Goal: Obtain resource: Download file/media

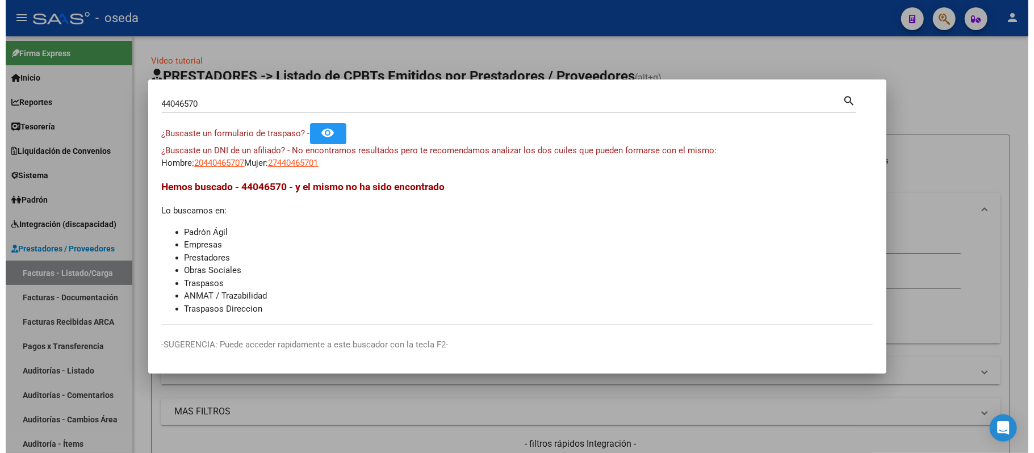
scroll to position [303, 0]
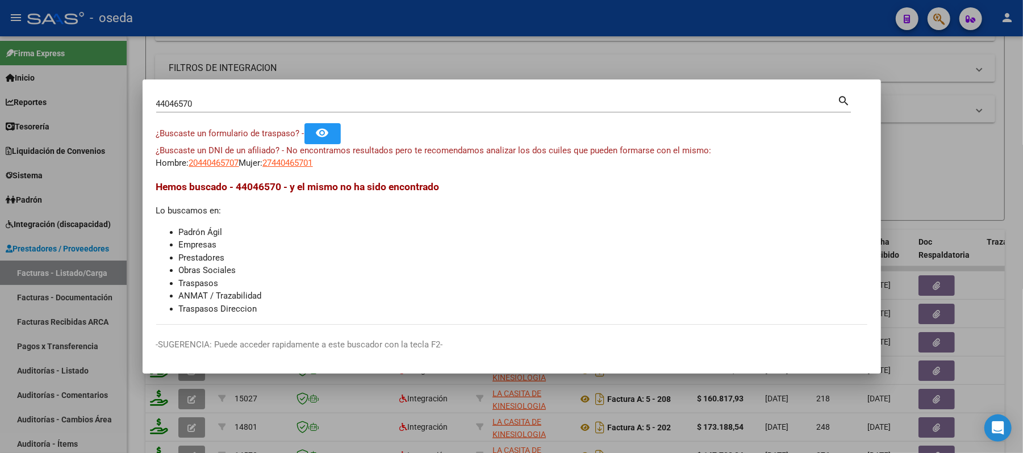
click at [372, 64] on div at bounding box center [511, 226] width 1023 height 453
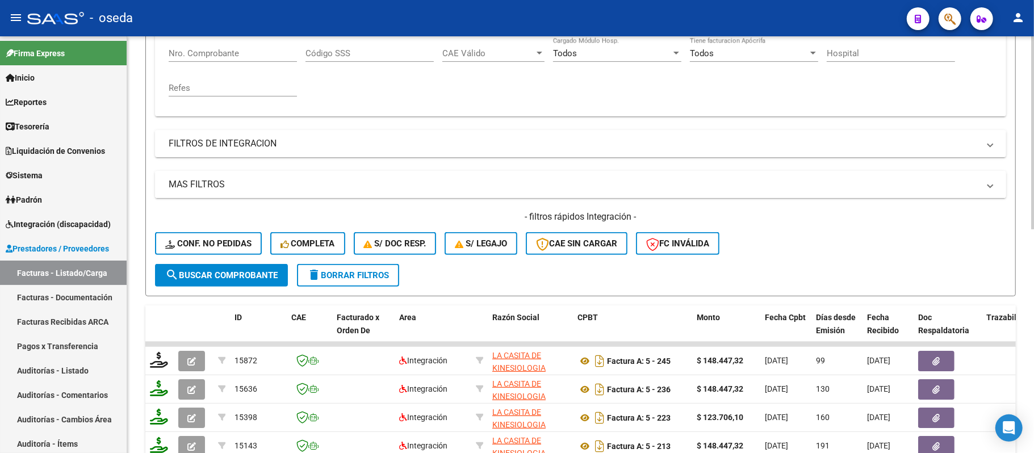
scroll to position [76, 0]
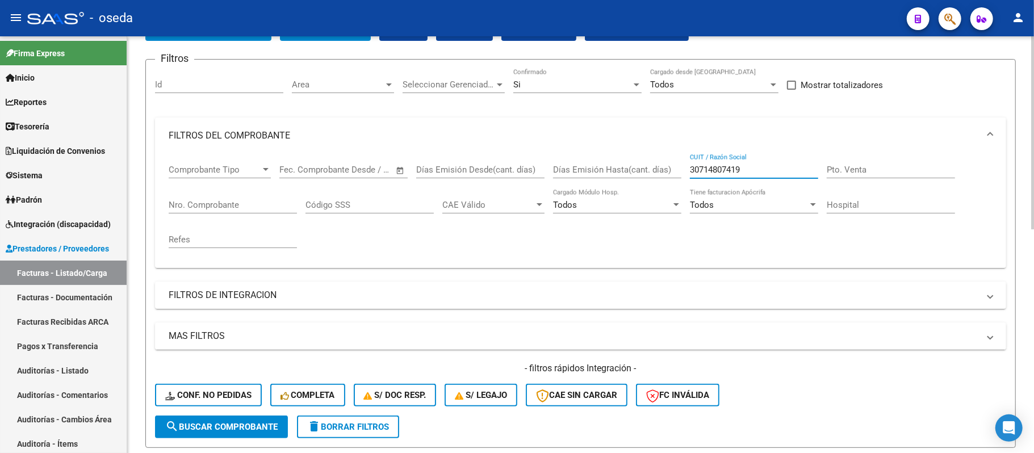
drag, startPoint x: 745, startPoint y: 167, endPoint x: 614, endPoint y: 179, distance: 132.3
click at [614, 179] on div "Comprobante Tipo Comprobante Tipo Fecha inicio – Fecha fin Fec. Comprobante Des…" at bounding box center [581, 206] width 824 height 105
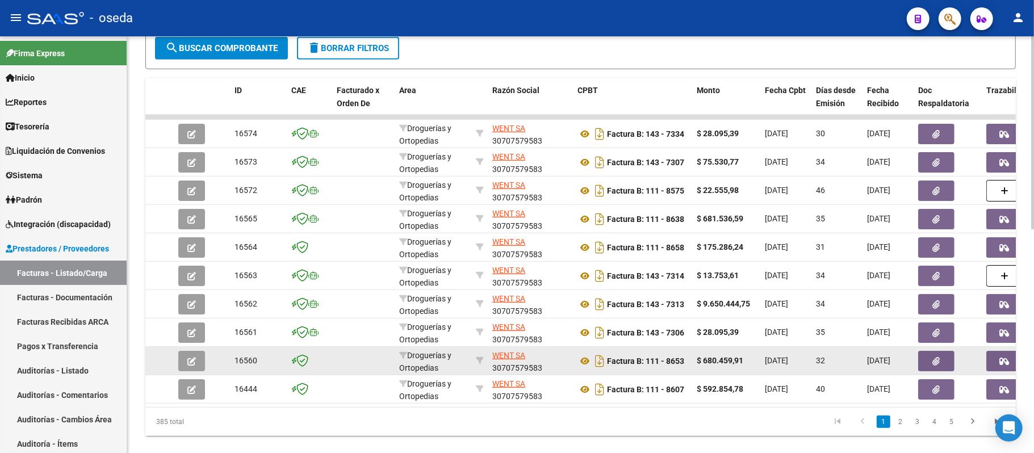
scroll to position [484, 0]
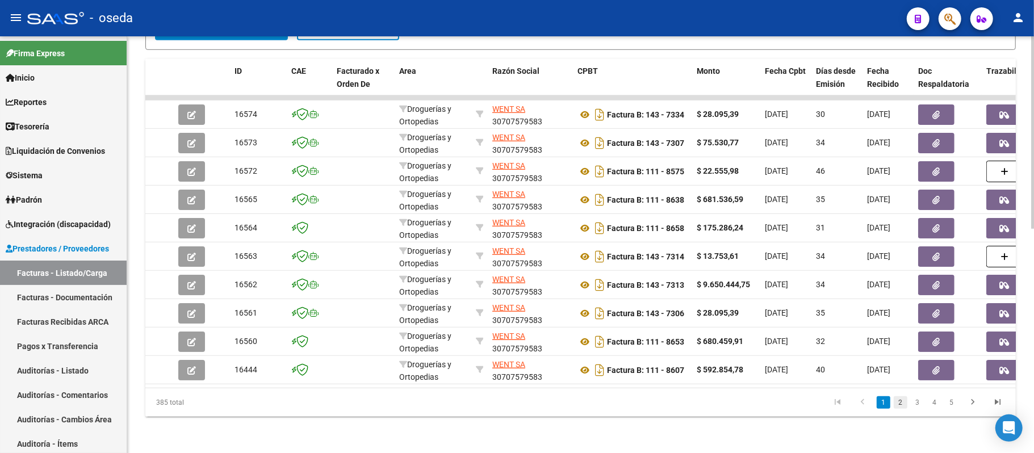
click at [895, 405] on link "2" at bounding box center [901, 402] width 14 height 12
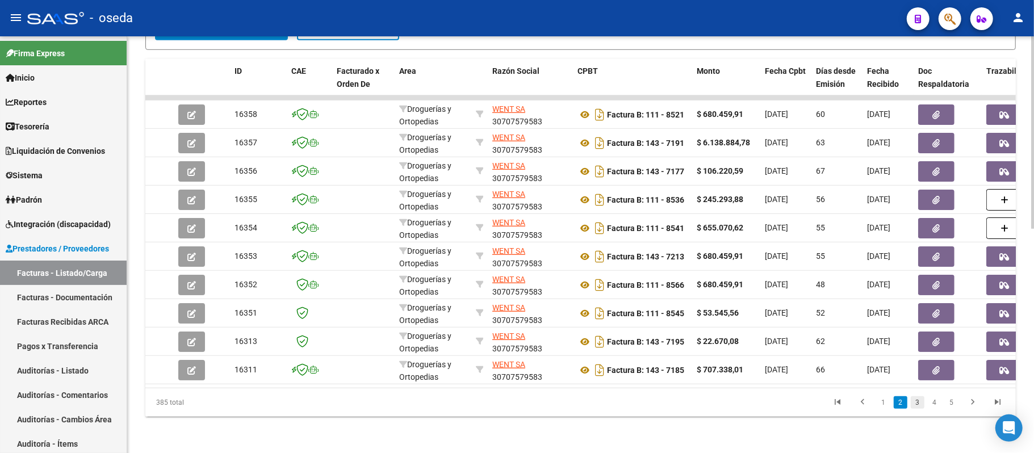
click at [915, 401] on link "3" at bounding box center [918, 402] width 14 height 12
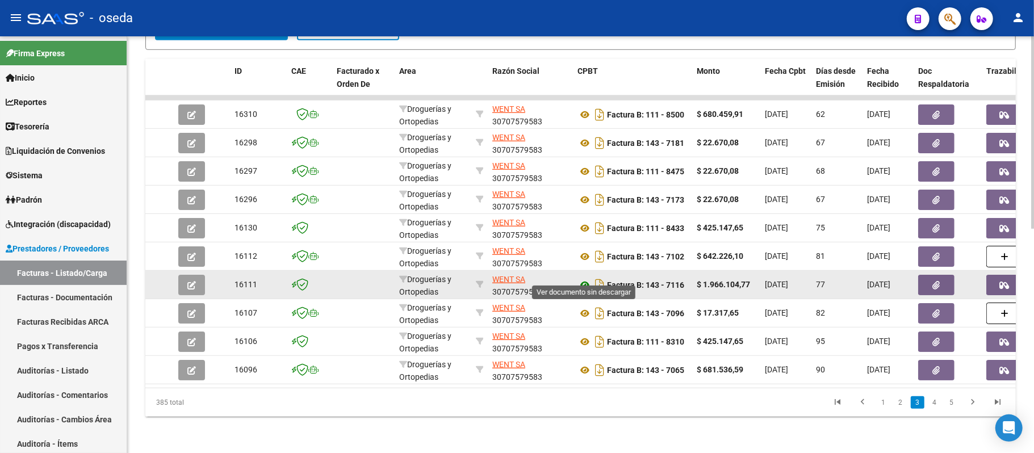
click at [587, 278] on icon at bounding box center [584, 285] width 15 height 14
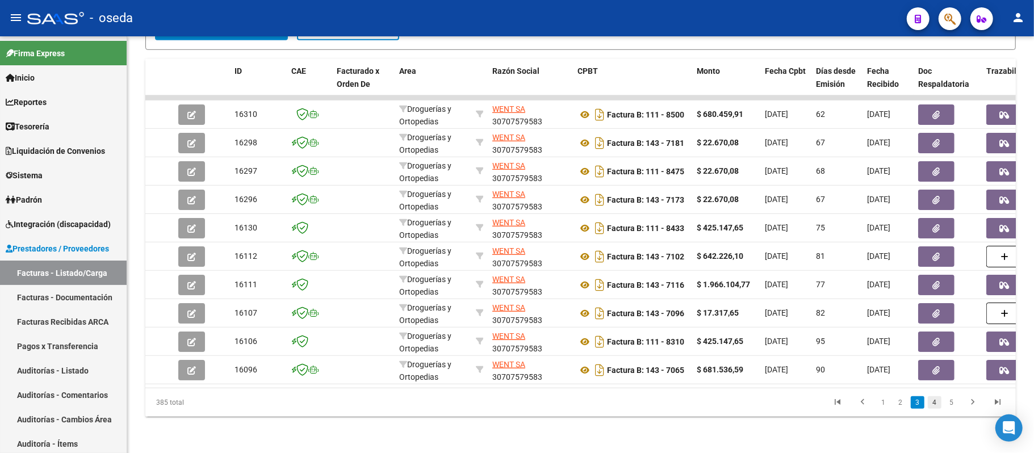
click at [934, 401] on link "4" at bounding box center [935, 402] width 14 height 12
click at [934, 400] on link "5" at bounding box center [935, 402] width 14 height 12
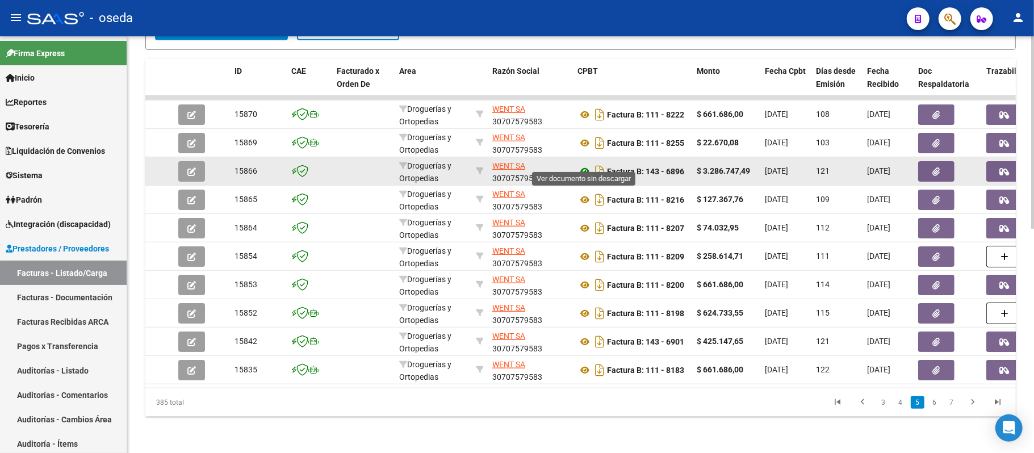
click at [582, 165] on icon at bounding box center [584, 172] width 15 height 14
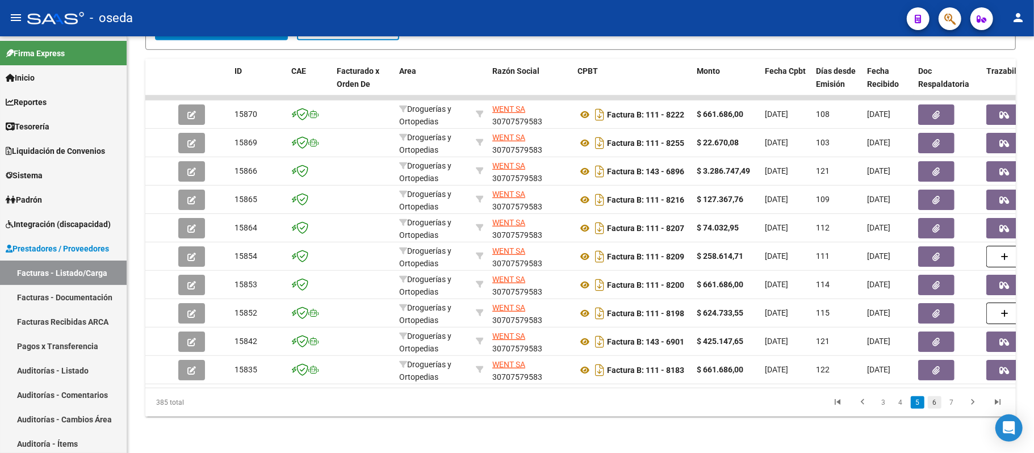
click at [932, 400] on link "6" at bounding box center [935, 402] width 14 height 12
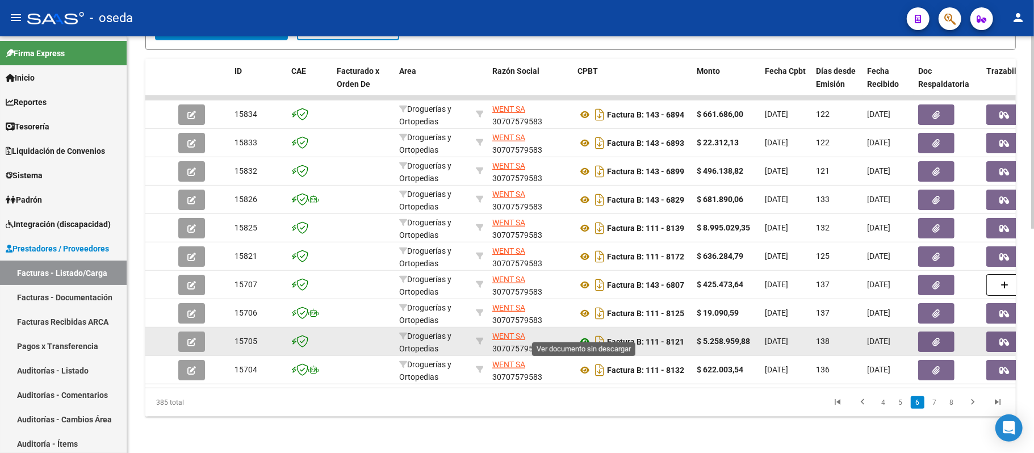
click at [586, 335] on icon at bounding box center [584, 342] width 15 height 14
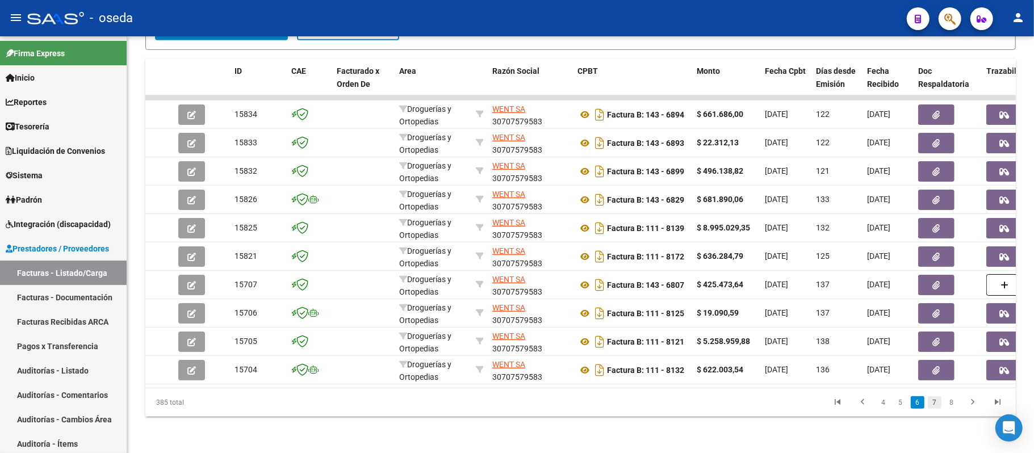
click at [939, 405] on link "7" at bounding box center [935, 402] width 14 height 12
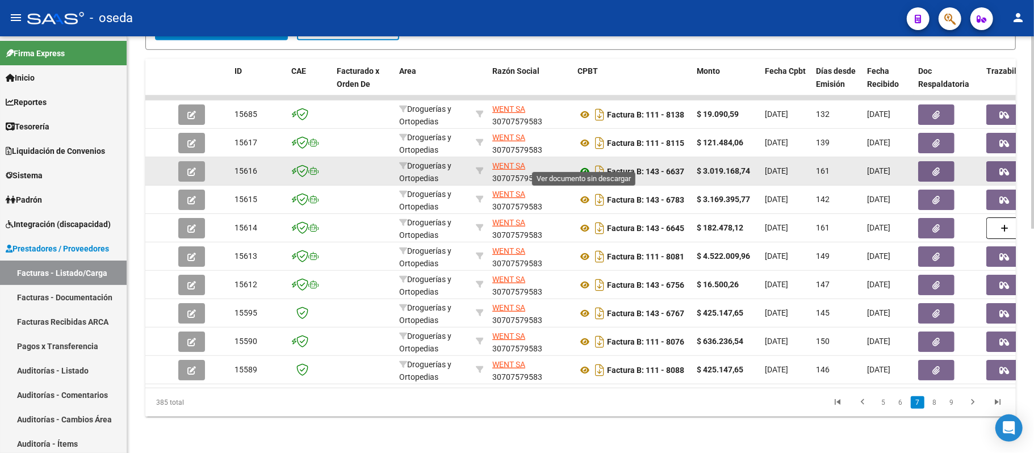
click at [588, 165] on icon at bounding box center [584, 172] width 15 height 14
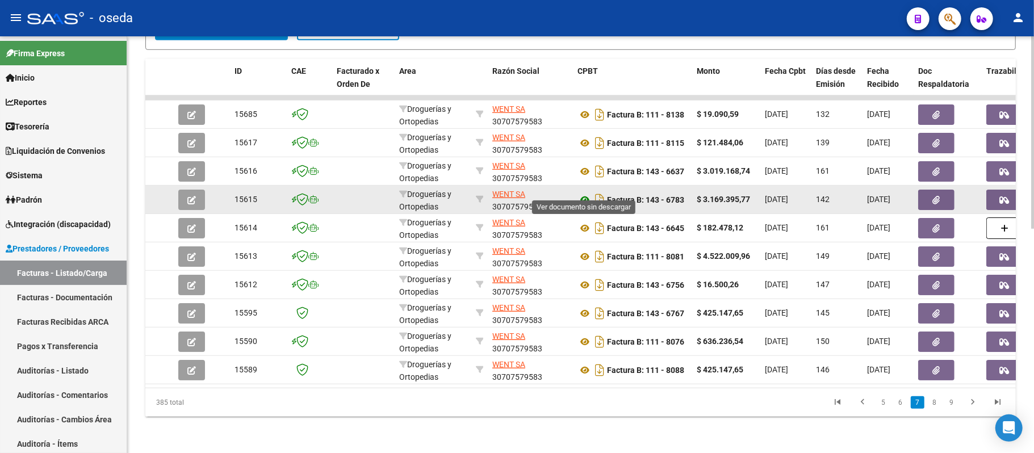
click at [584, 193] on icon at bounding box center [584, 200] width 15 height 14
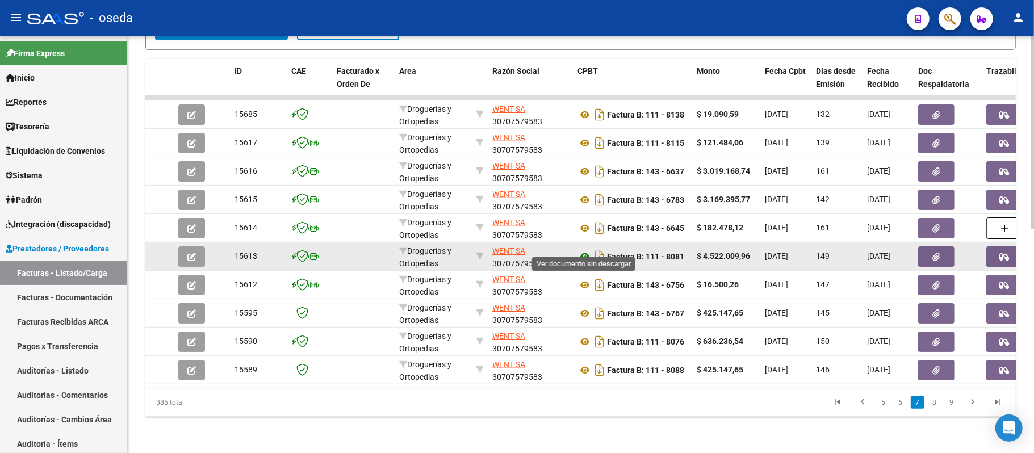
click at [580, 250] on icon at bounding box center [584, 257] width 15 height 14
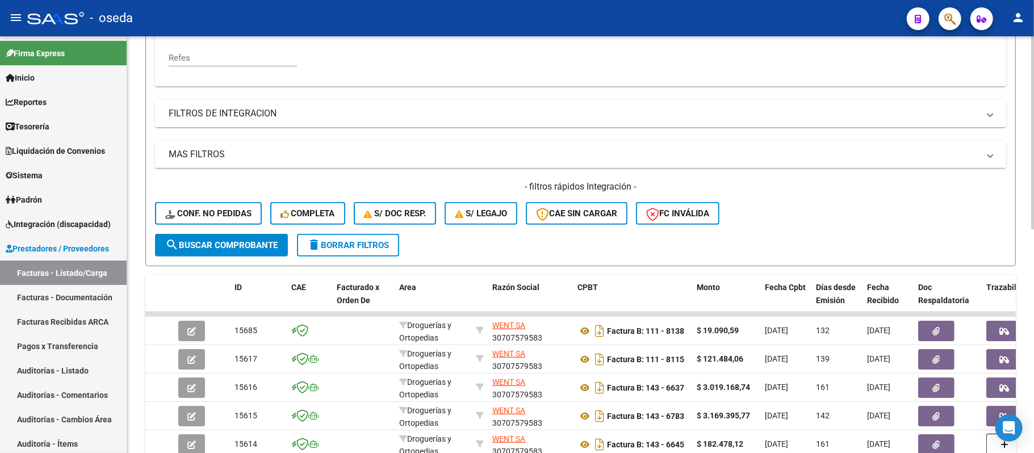
scroll to position [30, 0]
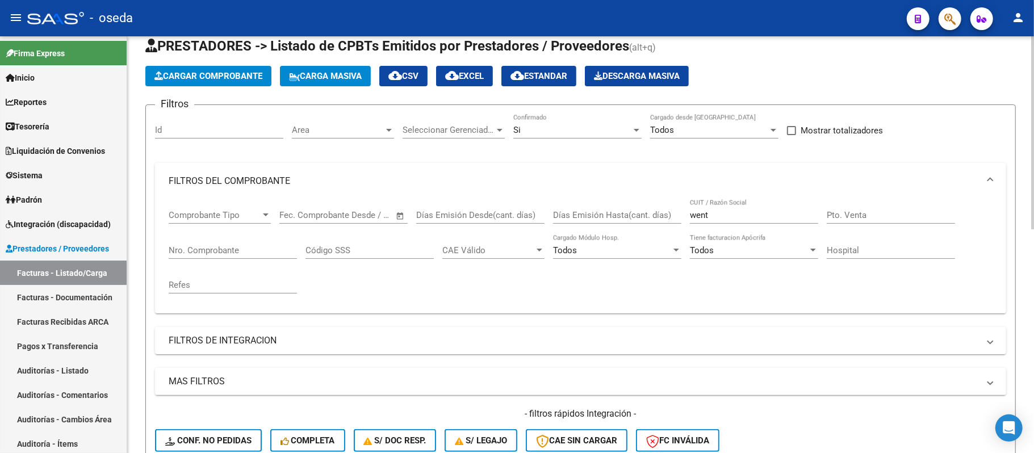
drag, startPoint x: 741, startPoint y: 203, endPoint x: 737, endPoint y: 211, distance: 9.4
click at [741, 204] on div "went CUIT / Razón Social" at bounding box center [754, 211] width 128 height 24
click at [737, 211] on input "went" at bounding box center [754, 215] width 128 height 10
click at [739, 212] on input "went" at bounding box center [754, 215] width 128 height 10
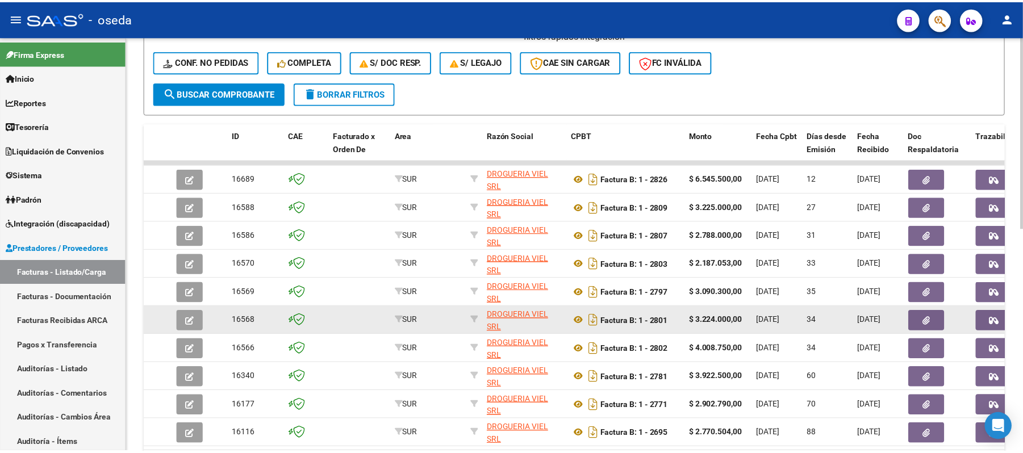
scroll to position [484, 0]
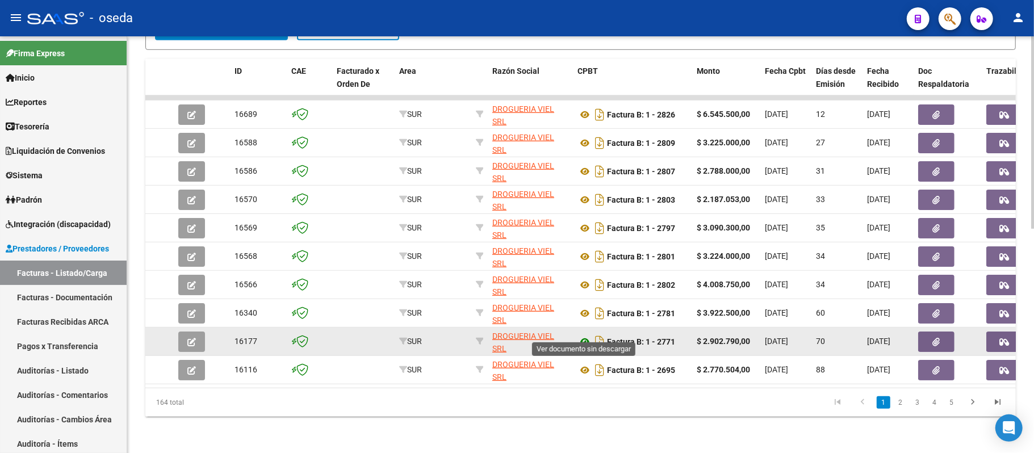
type input "viel"
click at [581, 335] on icon at bounding box center [584, 342] width 15 height 14
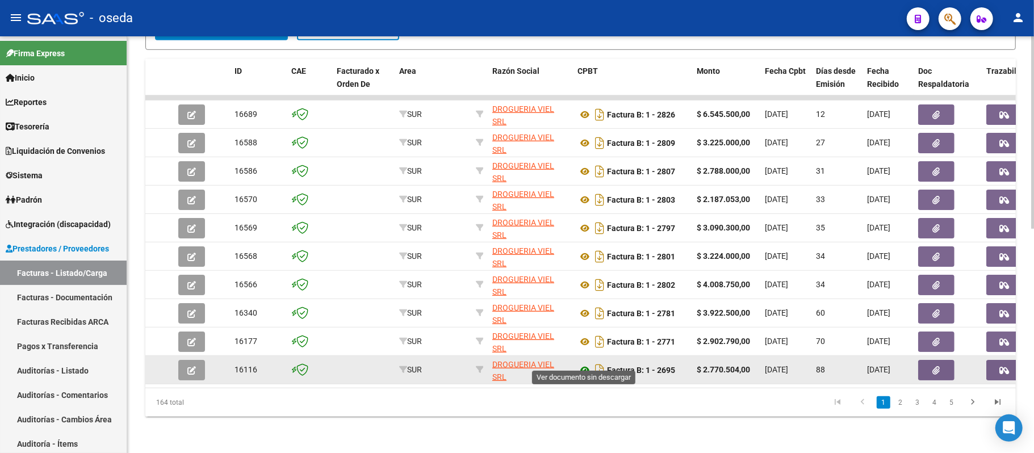
click at [584, 363] on icon at bounding box center [584, 370] width 15 height 14
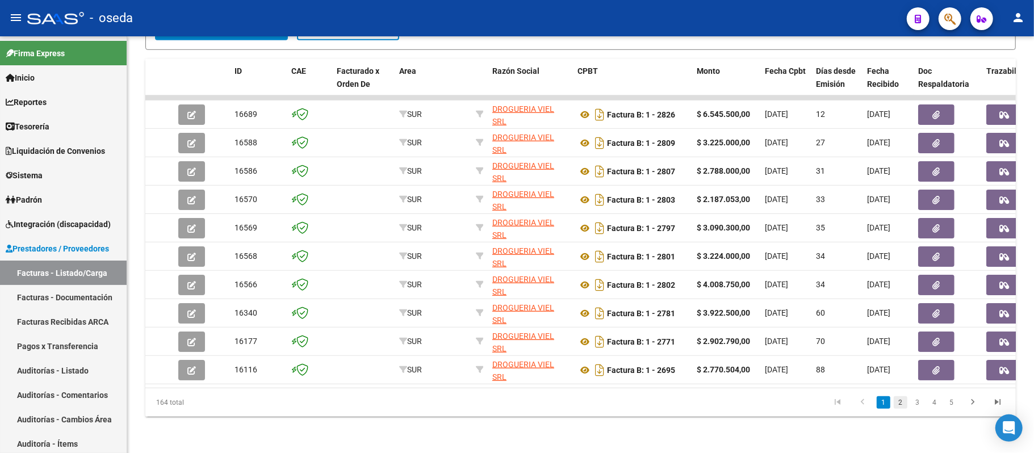
click at [897, 403] on link "2" at bounding box center [901, 402] width 14 height 12
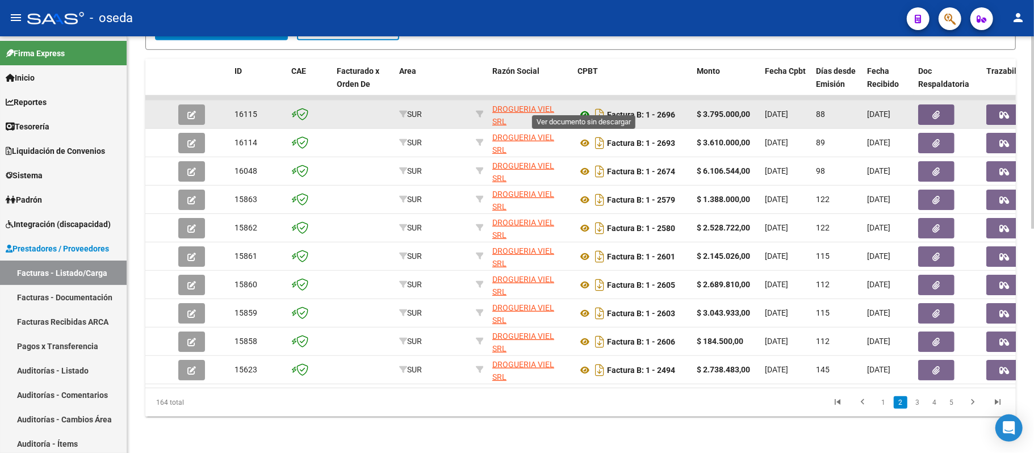
click at [580, 108] on icon at bounding box center [584, 115] width 15 height 14
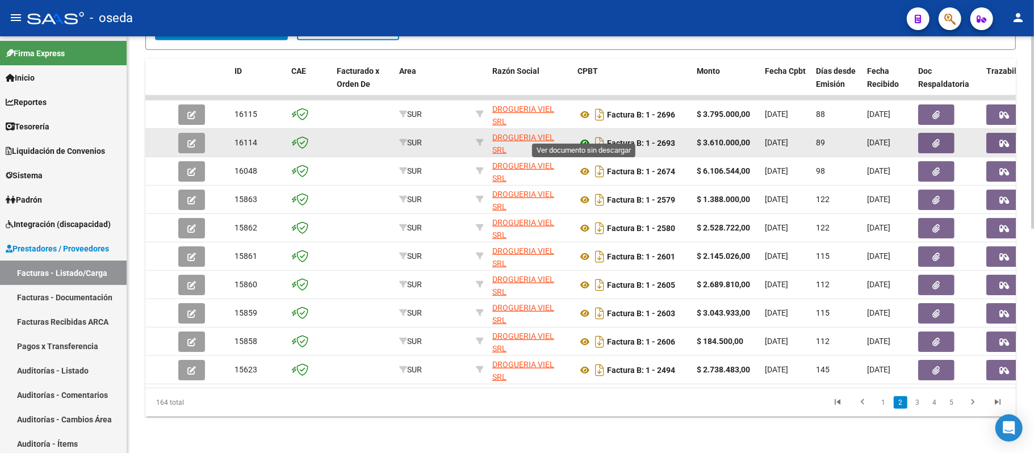
click at [587, 136] on icon at bounding box center [584, 143] width 15 height 14
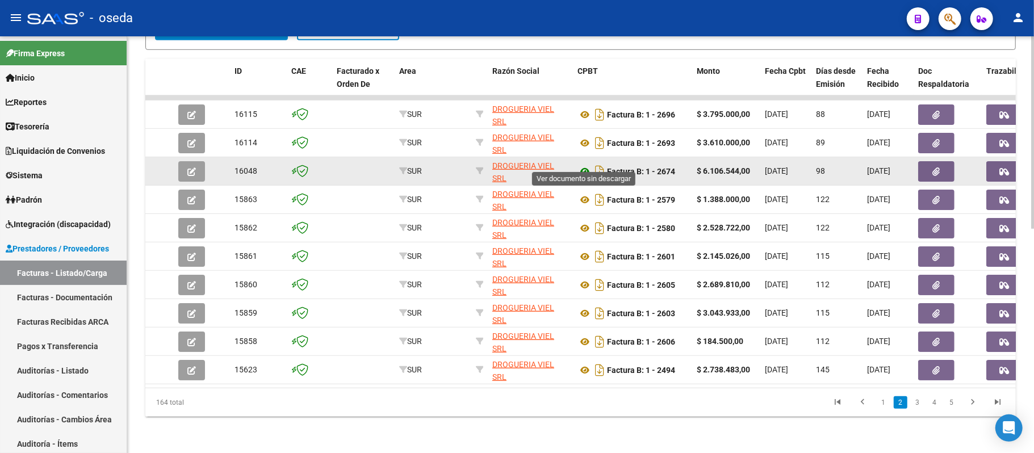
click at [583, 165] on icon at bounding box center [584, 172] width 15 height 14
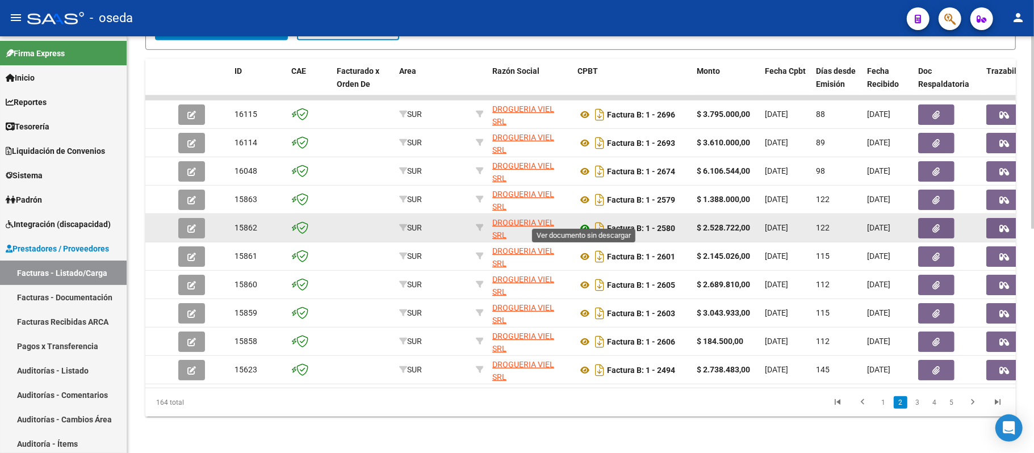
click at [584, 221] on icon at bounding box center [584, 228] width 15 height 14
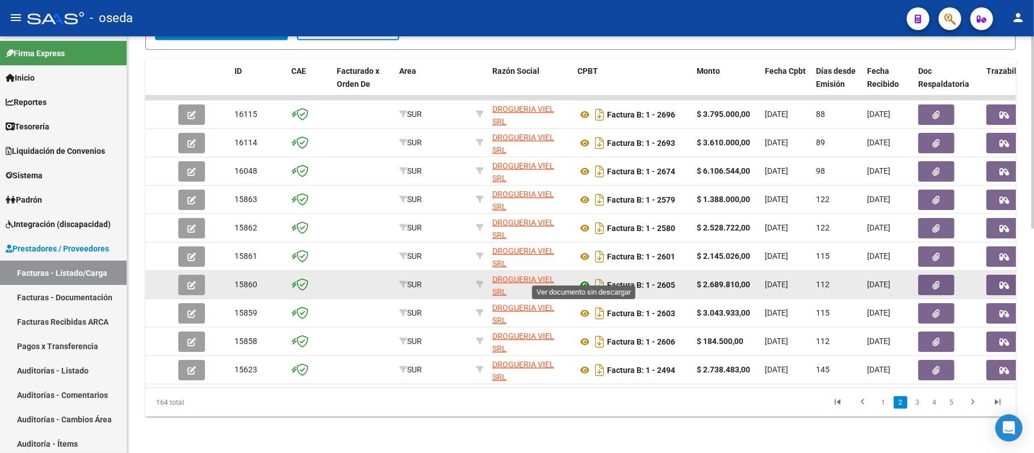
click at [584, 278] on icon at bounding box center [584, 285] width 15 height 14
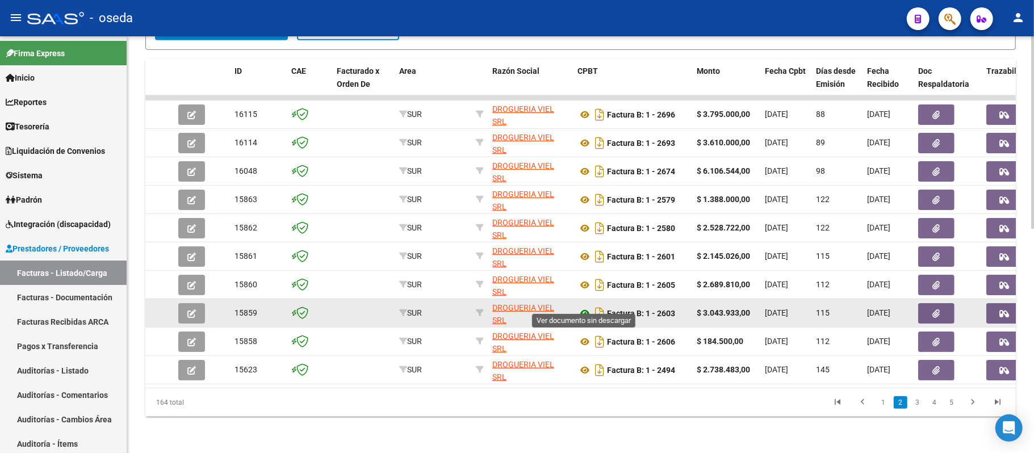
click at [583, 307] on icon at bounding box center [584, 314] width 15 height 14
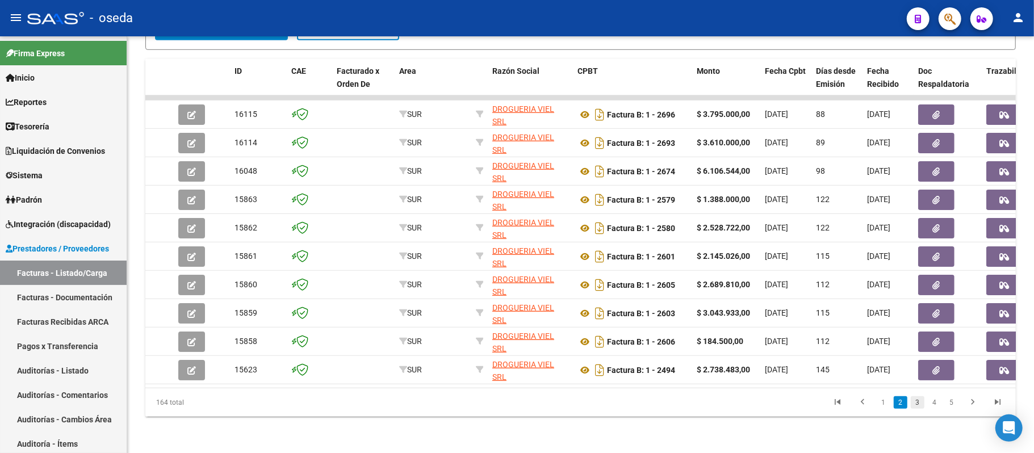
click at [921, 402] on link "3" at bounding box center [918, 402] width 14 height 12
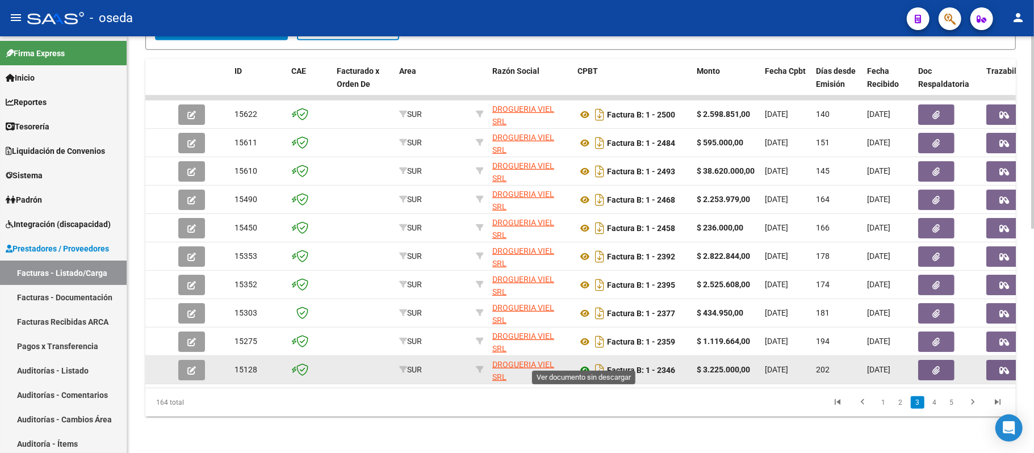
click at [585, 363] on icon at bounding box center [584, 370] width 15 height 14
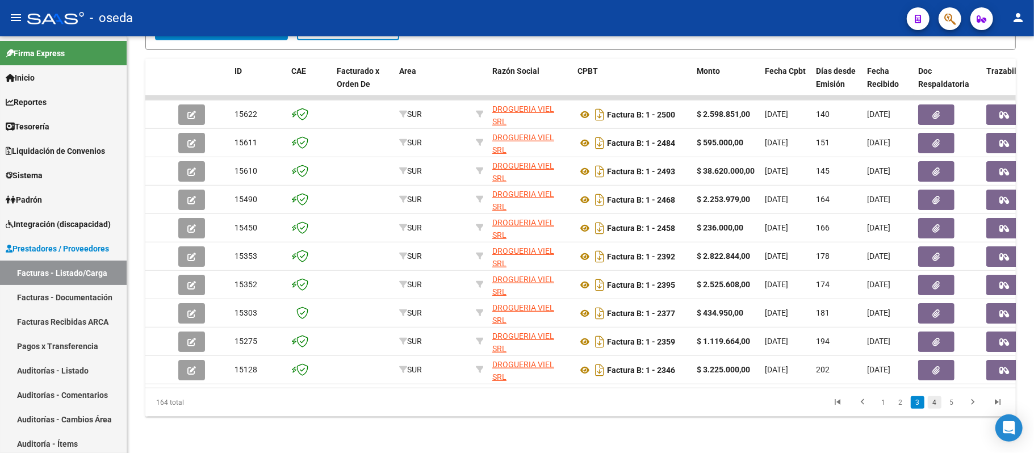
click at [934, 403] on link "4" at bounding box center [935, 402] width 14 height 12
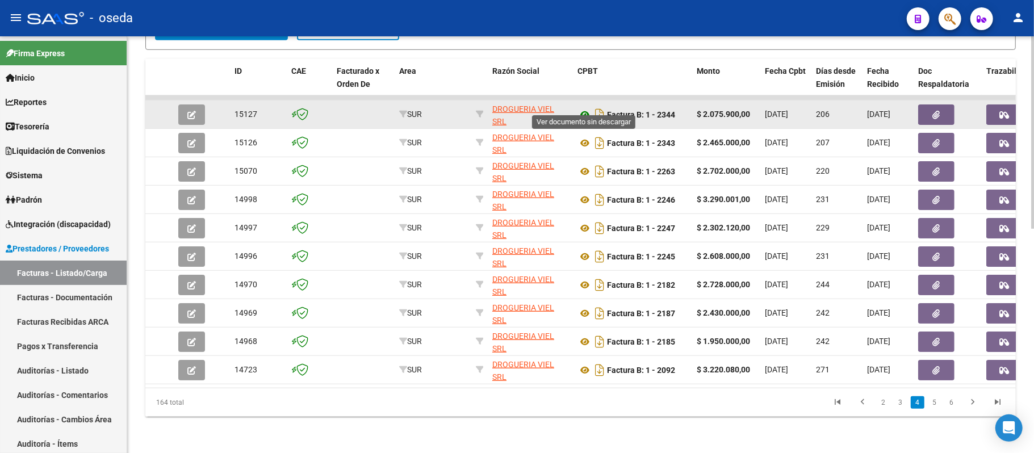
click at [580, 108] on icon at bounding box center [584, 115] width 15 height 14
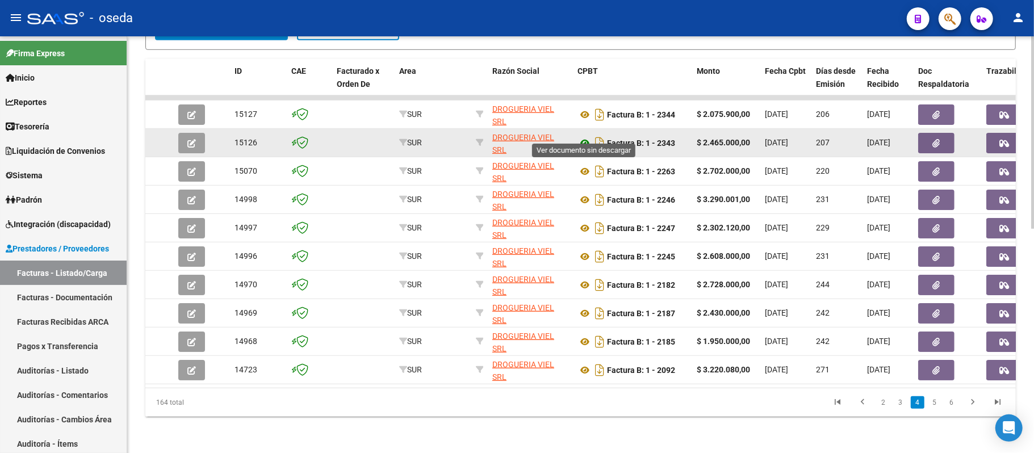
click at [585, 136] on icon at bounding box center [584, 143] width 15 height 14
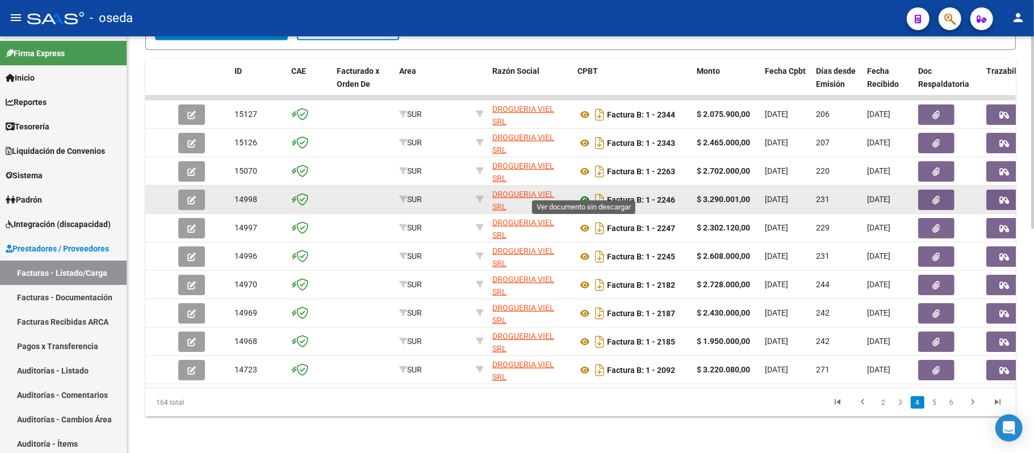
click at [589, 193] on icon at bounding box center [584, 200] width 15 height 14
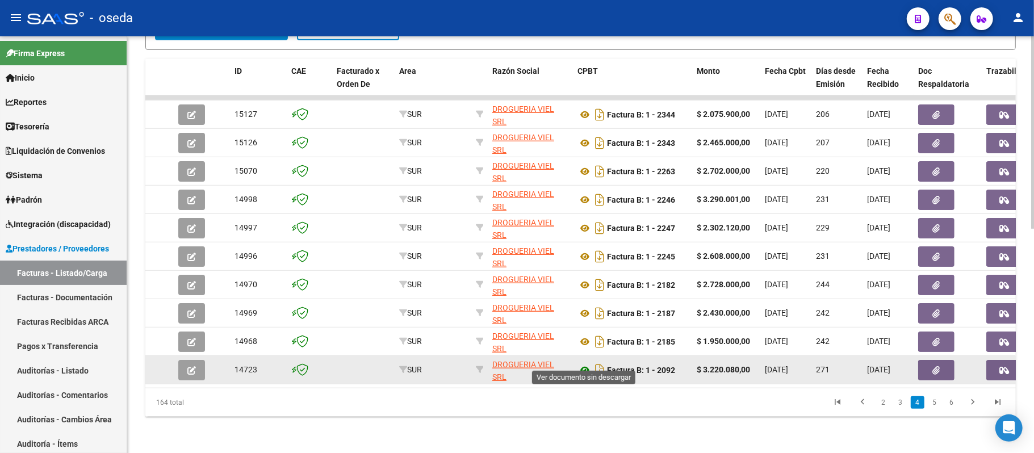
click at [584, 363] on icon at bounding box center [584, 370] width 15 height 14
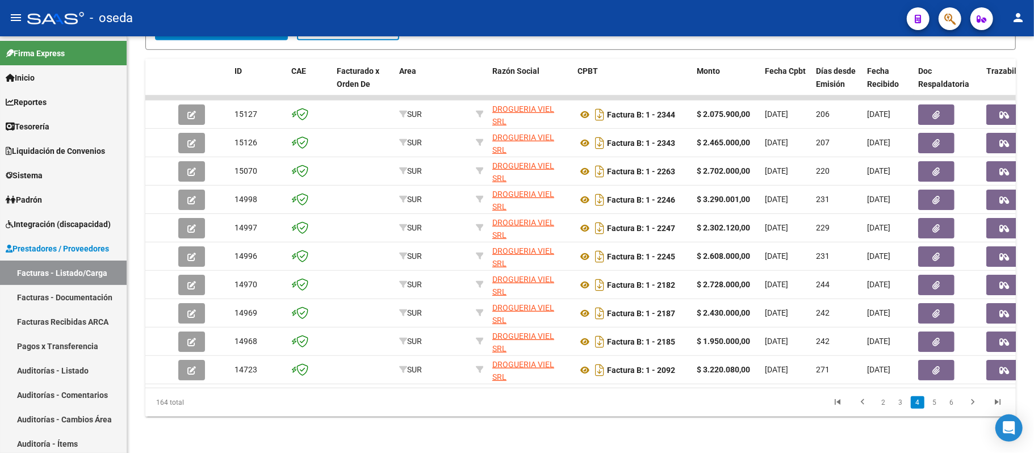
click at [952, 31] on mat-toolbar "menu - oseda person" at bounding box center [517, 18] width 1034 height 36
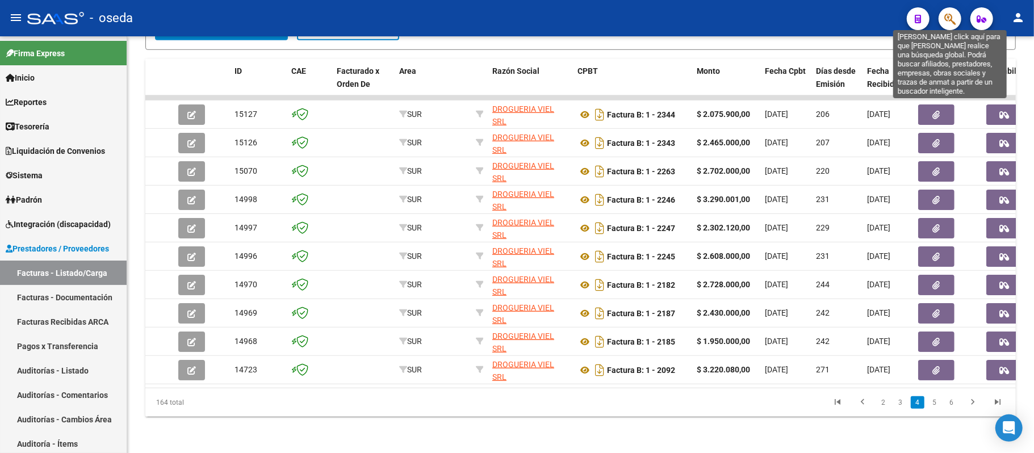
click at [949, 19] on icon "button" at bounding box center [949, 18] width 11 height 13
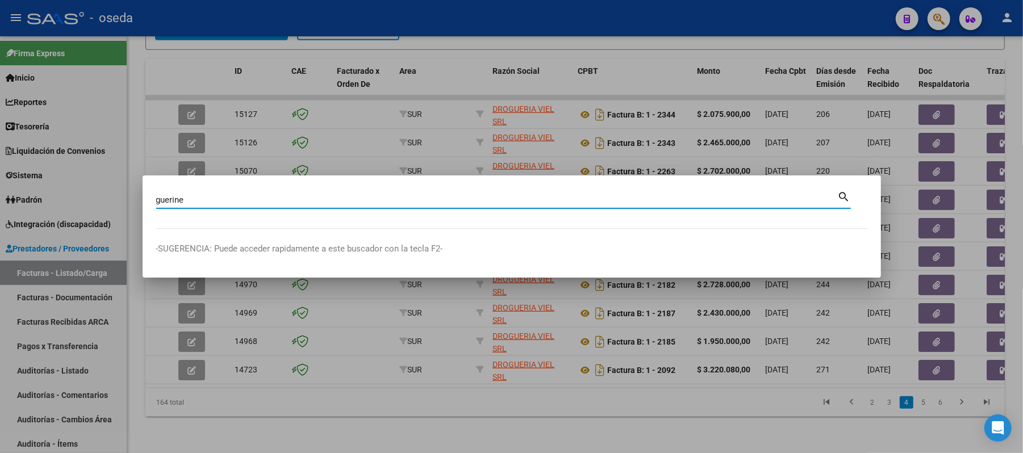
type input "guerine"
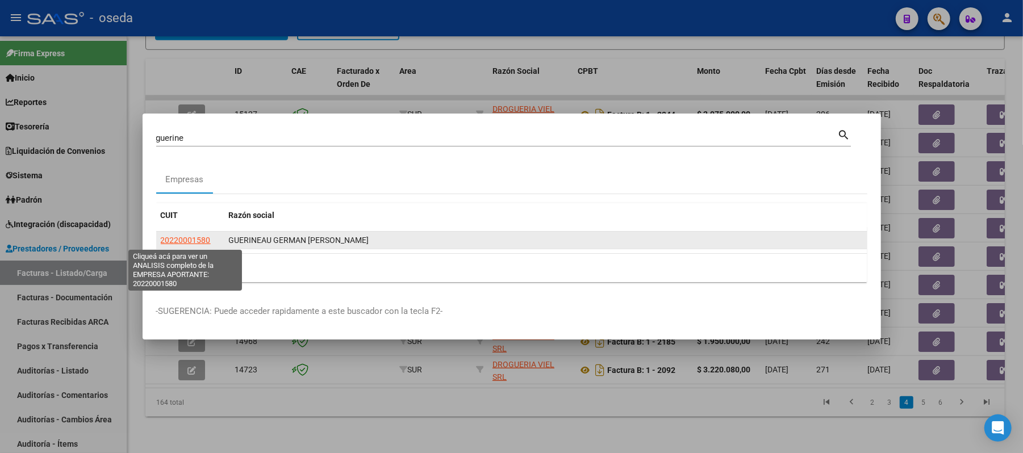
click at [173, 240] on span "20220001580" at bounding box center [186, 240] width 50 height 9
type textarea "20220001580"
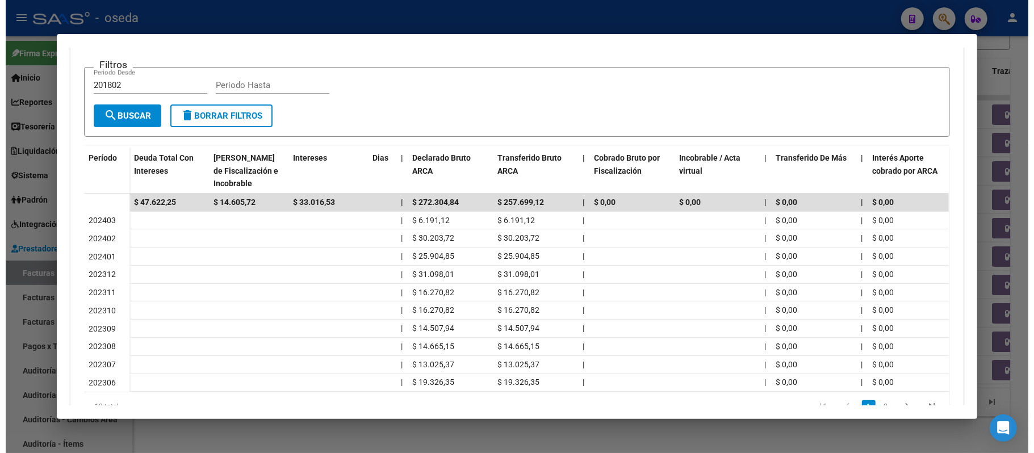
scroll to position [0, 0]
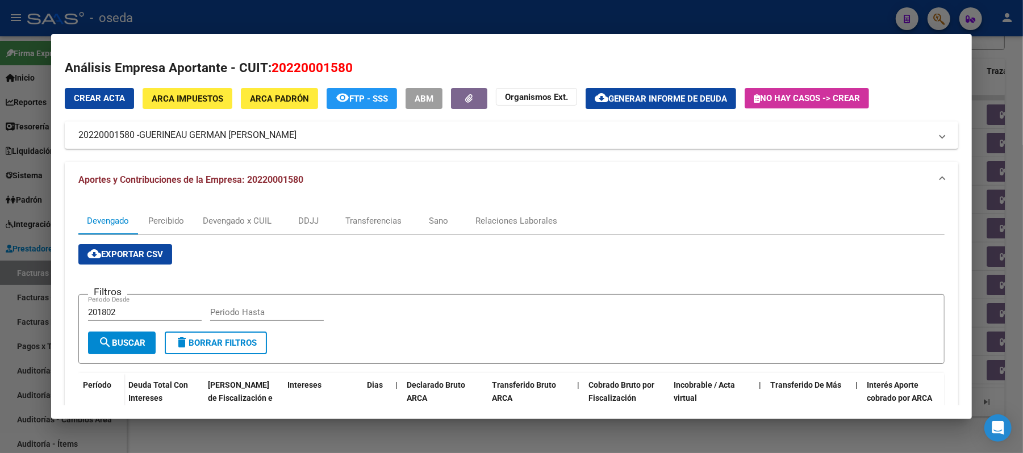
click at [277, 102] on span "ARCA Padrón" at bounding box center [279, 99] width 59 height 10
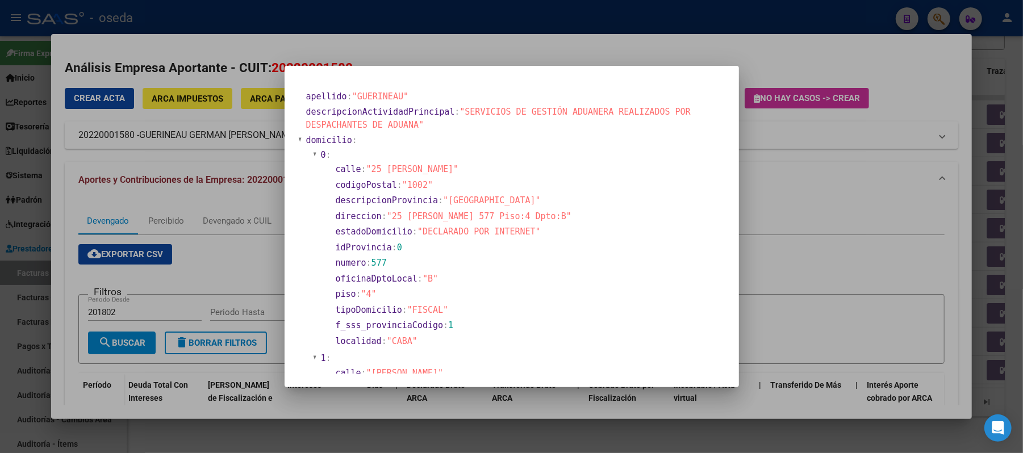
drag, startPoint x: 906, startPoint y: 241, endPoint x: 900, endPoint y: 236, distance: 7.7
click at [905, 241] on div at bounding box center [511, 226] width 1023 height 453
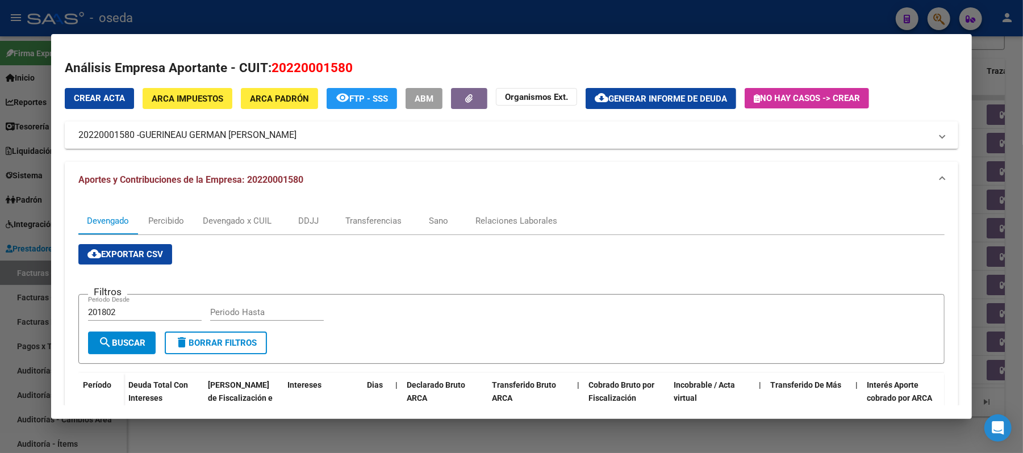
click at [824, 12] on div at bounding box center [511, 226] width 1023 height 453
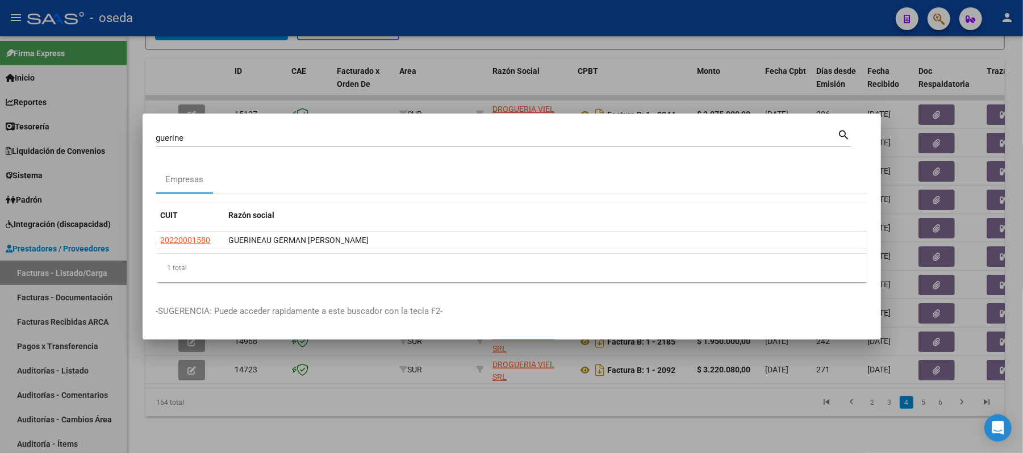
click at [820, 17] on div at bounding box center [511, 226] width 1023 height 453
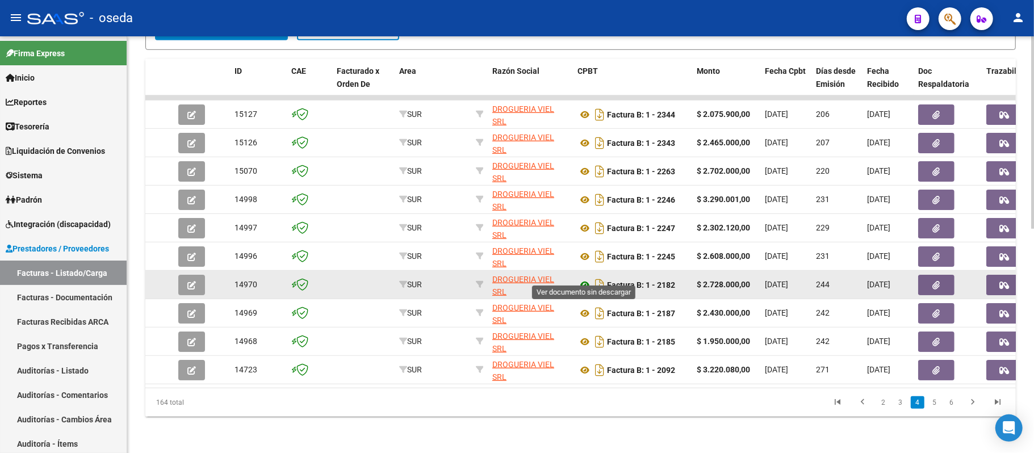
click at [580, 278] on icon at bounding box center [584, 285] width 15 height 14
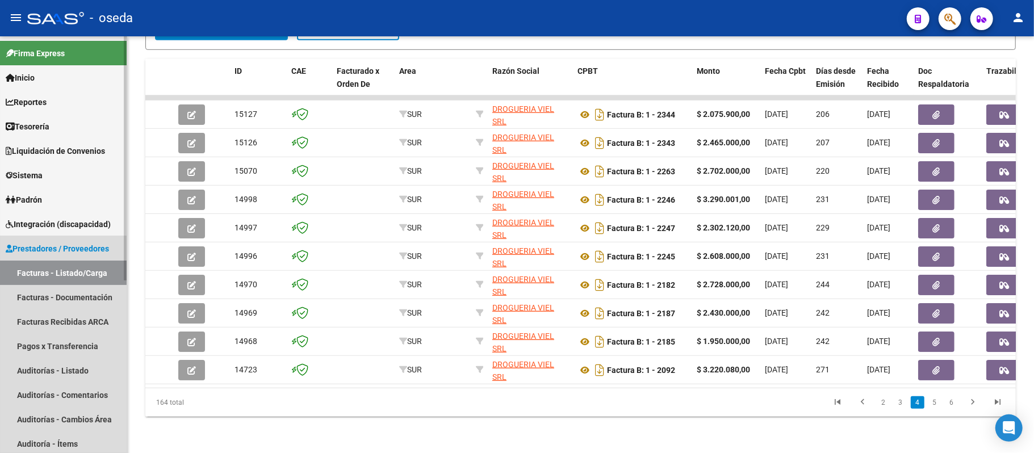
click at [34, 245] on span "Prestadores / Proveedores" at bounding box center [57, 248] width 103 height 12
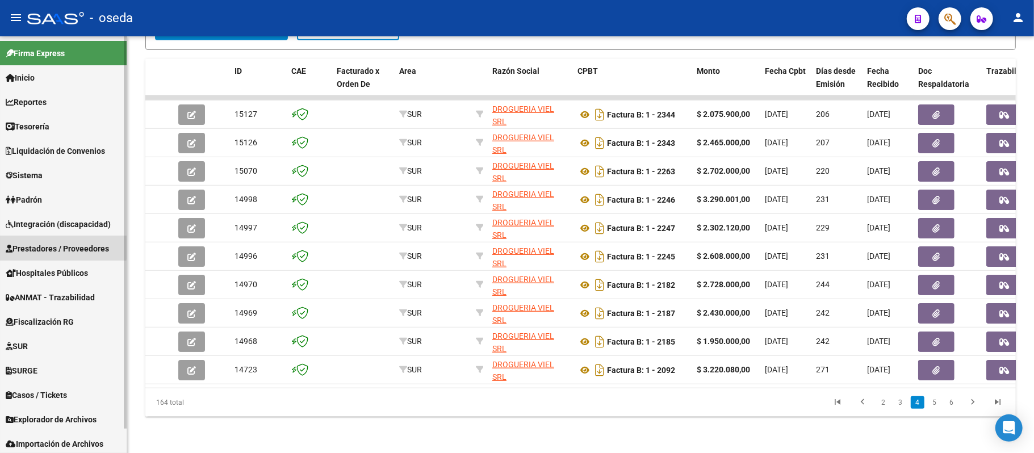
click at [34, 245] on span "Prestadores / Proveedores" at bounding box center [57, 248] width 103 height 12
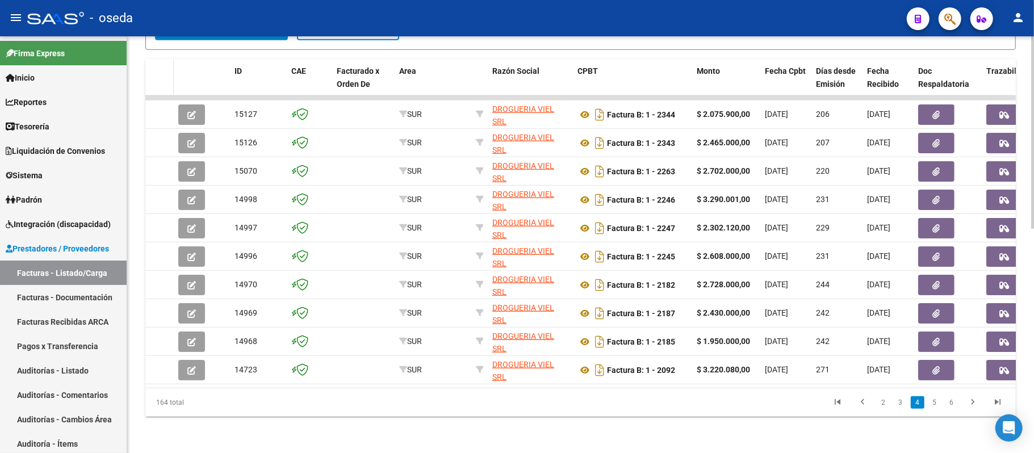
click at [151, 59] on datatable-header-cell at bounding box center [159, 84] width 28 height 50
